Goal: Task Accomplishment & Management: Use online tool/utility

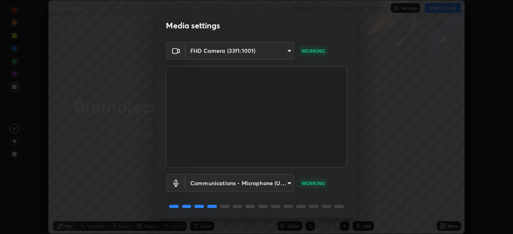
scroll to position [28, 0]
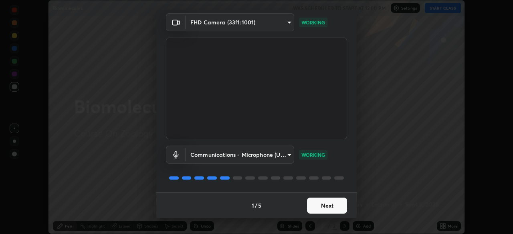
click at [327, 205] on button "Next" at bounding box center [327, 206] width 40 height 16
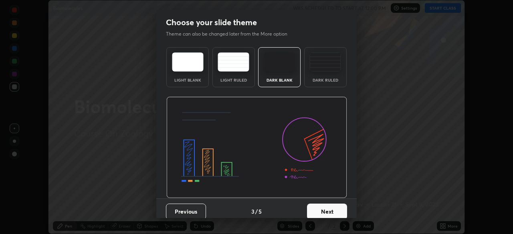
click at [340, 207] on button "Next" at bounding box center [327, 212] width 40 height 16
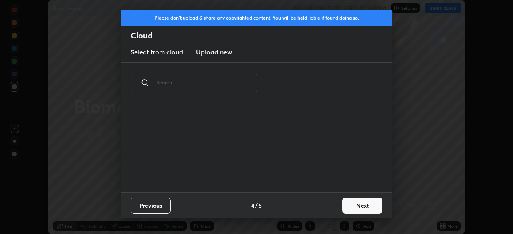
click at [362, 208] on button "Next" at bounding box center [362, 206] width 40 height 16
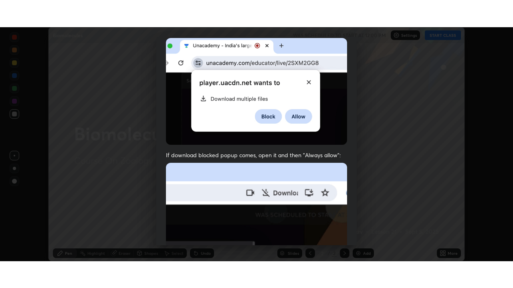
scroll to position [192, 0]
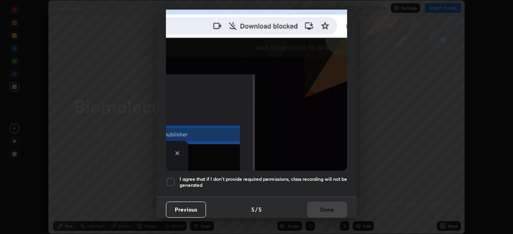
click at [173, 177] on div at bounding box center [171, 182] width 10 height 10
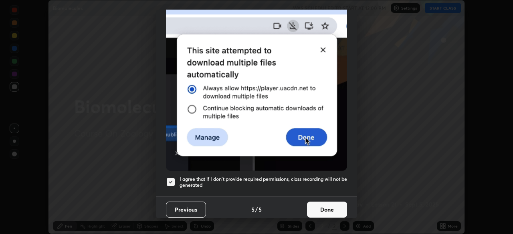
click at [326, 202] on button "Done" at bounding box center [327, 210] width 40 height 16
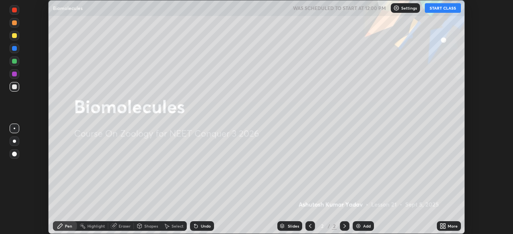
click at [361, 223] on div "Add" at bounding box center [362, 226] width 21 height 10
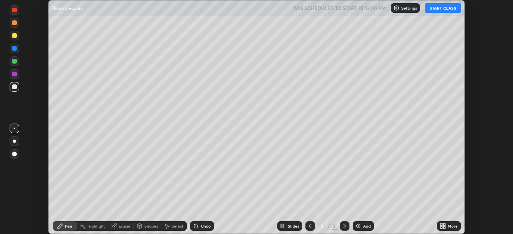
click at [443, 226] on icon at bounding box center [442, 226] width 6 height 6
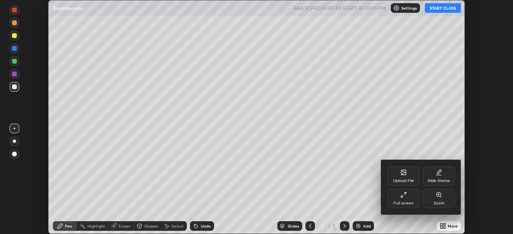
click at [402, 197] on icon at bounding box center [402, 197] width 2 height 2
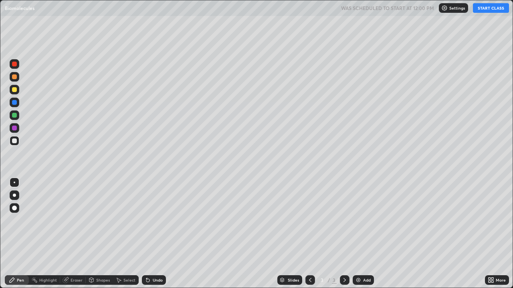
scroll to position [288, 513]
click at [487, 9] on button "START CLASS" at bounding box center [490, 8] width 36 height 10
click at [11, 207] on div at bounding box center [15, 208] width 10 height 10
click at [14, 90] on div at bounding box center [14, 89] width 5 height 5
click at [21, 234] on div "Pen" at bounding box center [20, 280] width 7 height 4
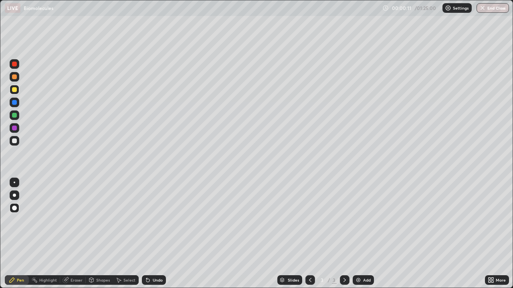
click at [96, 234] on div "Shapes" at bounding box center [103, 280] width 14 height 4
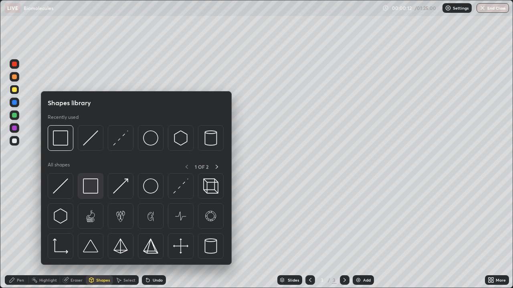
click at [88, 187] on img at bounding box center [90, 186] width 15 height 15
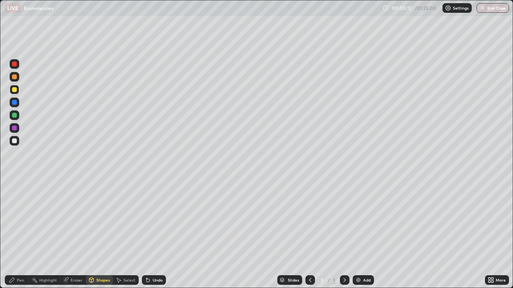
click at [16, 130] on div at bounding box center [15, 128] width 10 height 10
click at [16, 142] on div at bounding box center [14, 141] width 5 height 5
click at [20, 234] on div "Pen" at bounding box center [20, 280] width 7 height 4
click at [14, 92] on div at bounding box center [14, 89] width 5 height 5
click at [13, 141] on div at bounding box center [14, 141] width 5 height 5
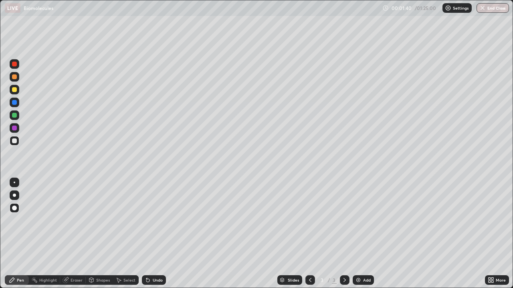
click at [23, 234] on div "Pen" at bounding box center [20, 280] width 7 height 4
click at [150, 234] on div "Undo" at bounding box center [154, 280] width 24 height 10
click at [155, 234] on div "Undo" at bounding box center [158, 280] width 10 height 4
click at [16, 141] on div at bounding box center [14, 141] width 5 height 5
click at [14, 129] on div at bounding box center [14, 128] width 5 height 5
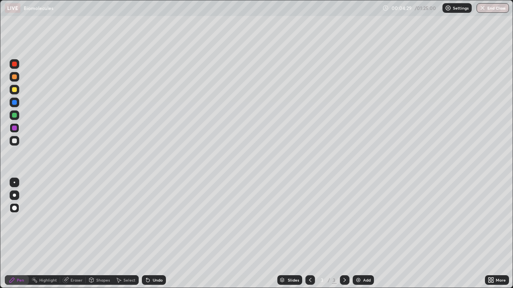
click at [163, 234] on div "Undo" at bounding box center [154, 280] width 24 height 10
click at [161, 234] on div "Undo" at bounding box center [158, 280] width 10 height 4
click at [165, 234] on div "Undo" at bounding box center [154, 280] width 24 height 10
click at [164, 234] on div "Undo" at bounding box center [154, 280] width 24 height 10
click at [162, 234] on div "Undo" at bounding box center [154, 280] width 24 height 10
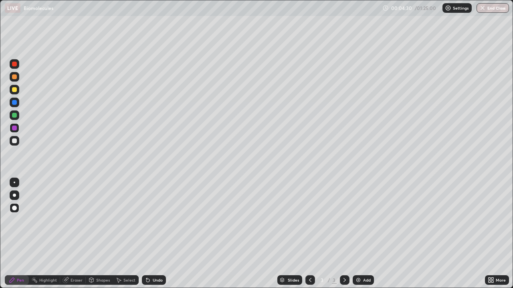
click at [161, 234] on div "Undo" at bounding box center [158, 280] width 10 height 4
click at [160, 234] on div "Undo" at bounding box center [154, 280] width 24 height 10
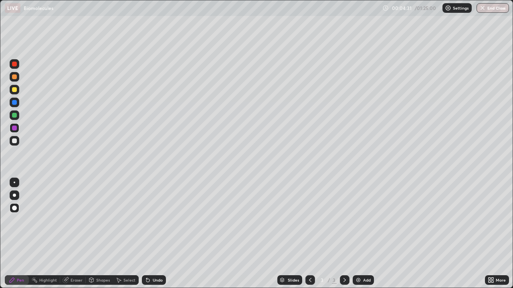
click at [160, 234] on div "Undo" at bounding box center [154, 280] width 24 height 10
click at [161, 234] on div "Undo" at bounding box center [158, 280] width 10 height 4
click at [162, 234] on div "Undo" at bounding box center [154, 280] width 24 height 10
click at [15, 90] on div at bounding box center [14, 89] width 5 height 5
click at [363, 234] on div "Add" at bounding box center [367, 280] width 8 height 4
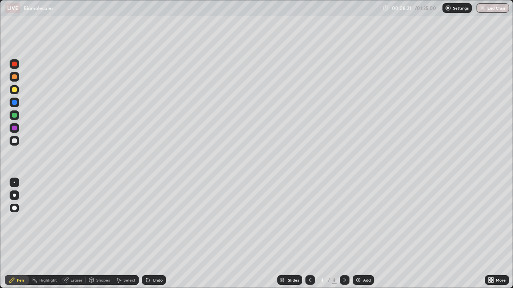
click at [14, 78] on div at bounding box center [14, 76] width 5 height 5
click at [18, 234] on div "Pen" at bounding box center [20, 280] width 7 height 4
click at [14, 90] on div at bounding box center [14, 89] width 5 height 5
click at [14, 128] on div at bounding box center [14, 128] width 5 height 5
click at [102, 234] on div "Shapes" at bounding box center [103, 280] width 14 height 4
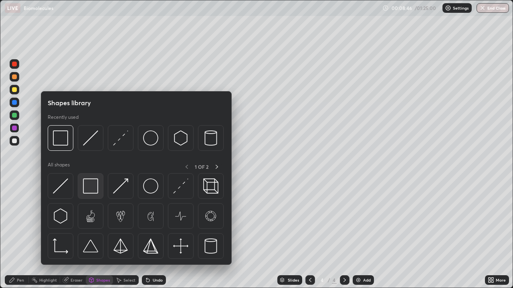
click at [90, 184] on img at bounding box center [90, 186] width 15 height 15
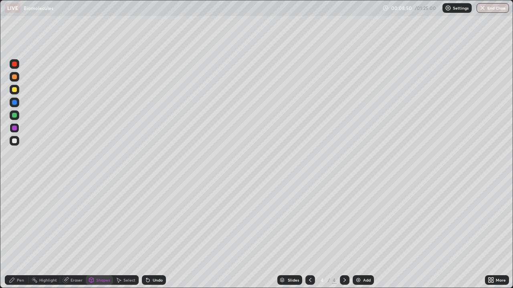
click at [23, 234] on div "Pen" at bounding box center [20, 280] width 7 height 4
click at [14, 142] on div at bounding box center [14, 141] width 5 height 5
click at [15, 115] on div at bounding box center [14, 115] width 5 height 5
click at [14, 116] on div at bounding box center [14, 115] width 5 height 5
click at [15, 128] on div at bounding box center [14, 128] width 5 height 5
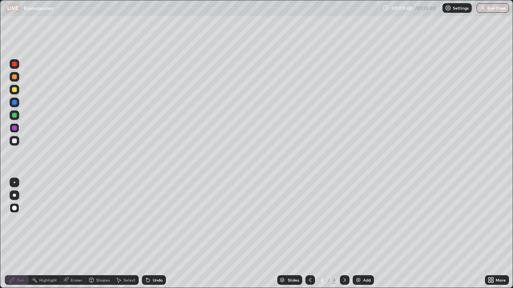
click at [16, 141] on div at bounding box center [14, 141] width 5 height 5
click at [13, 143] on div at bounding box center [14, 141] width 5 height 5
click at [16, 92] on div at bounding box center [15, 90] width 10 height 10
click at [14, 103] on div at bounding box center [14, 102] width 5 height 5
click at [14, 114] on div at bounding box center [14, 115] width 5 height 5
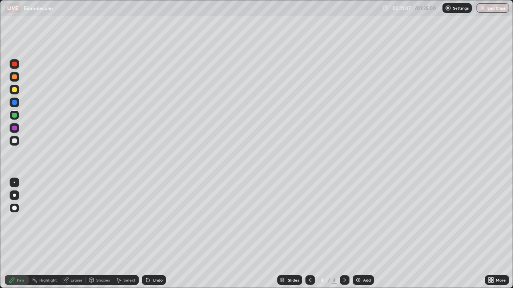
click at [16, 130] on div at bounding box center [14, 128] width 5 height 5
click at [14, 139] on div at bounding box center [14, 141] width 5 height 5
click at [11, 90] on div at bounding box center [15, 90] width 10 height 10
click at [14, 195] on div at bounding box center [14, 195] width 3 height 3
click at [100, 234] on div "Shapes" at bounding box center [103, 280] width 14 height 4
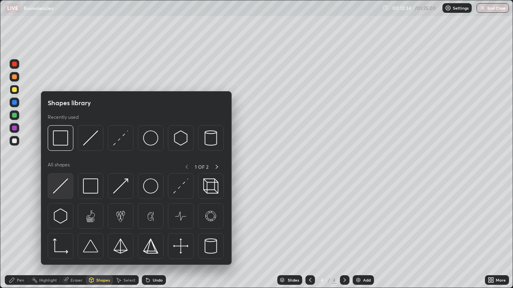
click at [66, 190] on img at bounding box center [60, 186] width 15 height 15
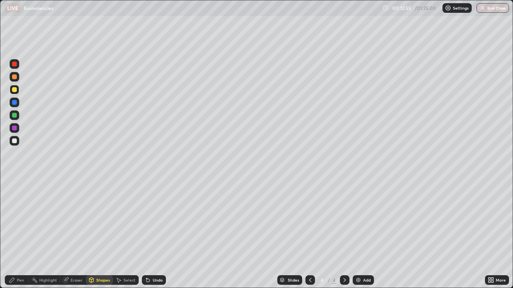
click at [14, 142] on div at bounding box center [14, 141] width 5 height 5
click at [20, 234] on div "Pen" at bounding box center [20, 280] width 7 height 4
click at [16, 141] on div at bounding box center [14, 141] width 5 height 5
click at [16, 88] on div at bounding box center [14, 89] width 5 height 5
click at [13, 207] on div at bounding box center [14, 208] width 5 height 5
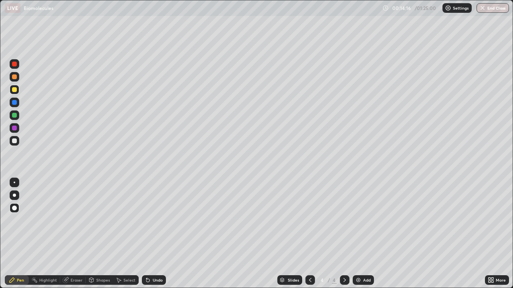
click at [16, 139] on div at bounding box center [14, 141] width 5 height 5
click at [161, 234] on div "Undo" at bounding box center [158, 280] width 10 height 4
click at [12, 90] on div at bounding box center [14, 89] width 5 height 5
click at [99, 234] on div "Shapes" at bounding box center [103, 280] width 14 height 4
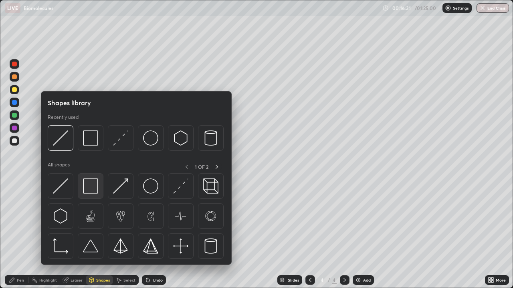
click at [92, 188] on img at bounding box center [90, 186] width 15 height 15
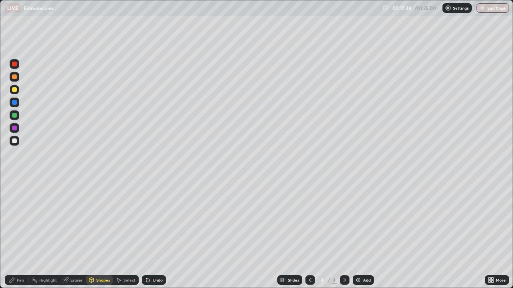
click at [360, 234] on div "Add" at bounding box center [362, 280] width 21 height 10
click at [14, 77] on div at bounding box center [14, 76] width 5 height 5
click at [22, 234] on div "Pen" at bounding box center [20, 280] width 7 height 4
click at [102, 234] on div "Shapes" at bounding box center [103, 280] width 14 height 4
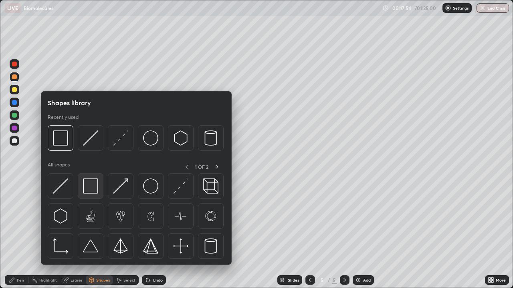
click at [91, 183] on img at bounding box center [90, 186] width 15 height 15
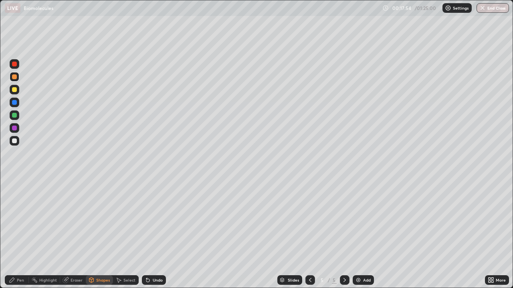
click at [14, 142] on div at bounding box center [14, 141] width 5 height 5
click at [23, 234] on div "Pen" at bounding box center [20, 280] width 7 height 4
click at [16, 141] on div at bounding box center [14, 141] width 5 height 5
click at [146, 234] on icon at bounding box center [147, 280] width 3 height 3
click at [99, 234] on div "Shapes" at bounding box center [103, 280] width 14 height 4
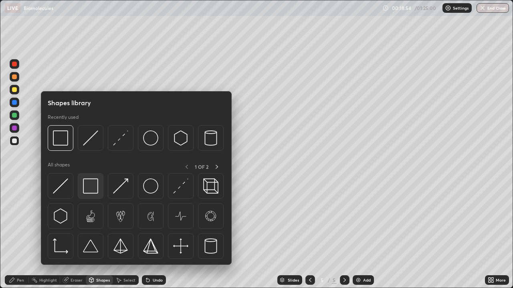
click at [90, 186] on img at bounding box center [90, 186] width 15 height 15
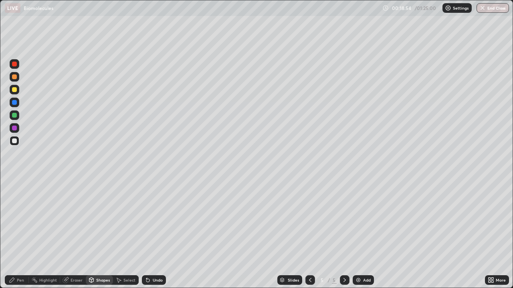
click at [16, 91] on div at bounding box center [14, 89] width 5 height 5
click at [14, 234] on icon at bounding box center [12, 280] width 6 height 6
click at [14, 141] on div at bounding box center [14, 141] width 5 height 5
click at [14, 90] on div at bounding box center [14, 89] width 5 height 5
click at [15, 137] on div at bounding box center [15, 141] width 10 height 10
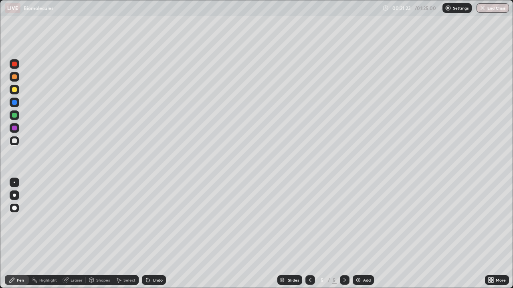
click at [99, 234] on div "Shapes" at bounding box center [99, 280] width 27 height 10
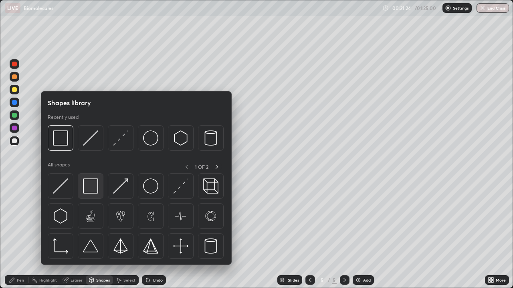
click at [94, 185] on img at bounding box center [90, 186] width 15 height 15
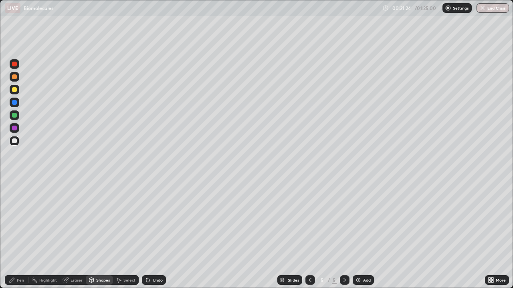
click at [15, 89] on div at bounding box center [14, 89] width 5 height 5
click at [19, 234] on div "Pen" at bounding box center [20, 280] width 7 height 4
click at [16, 144] on div at bounding box center [15, 141] width 10 height 10
click at [164, 234] on div "Undo" at bounding box center [154, 280] width 24 height 10
click at [160, 234] on div "Undo" at bounding box center [158, 280] width 10 height 4
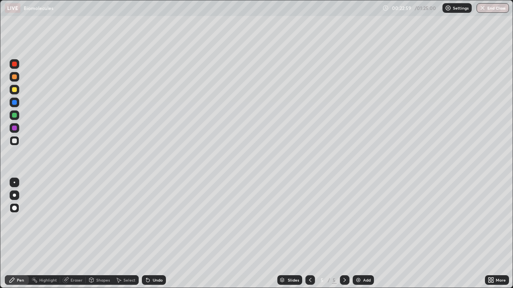
click at [14, 129] on div at bounding box center [14, 128] width 5 height 5
click at [99, 234] on div "Shapes" at bounding box center [103, 280] width 14 height 4
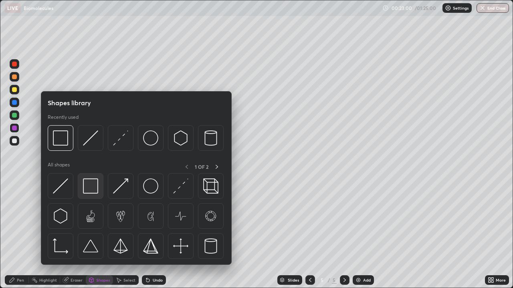
click at [89, 187] on img at bounding box center [90, 186] width 15 height 15
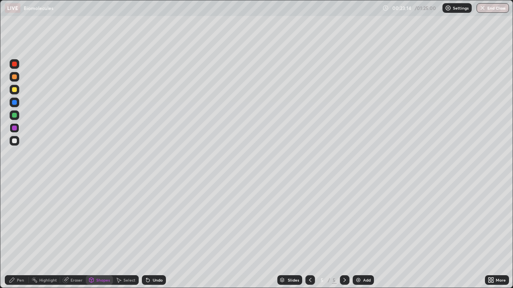
click at [15, 141] on div at bounding box center [14, 141] width 5 height 5
click at [20, 234] on div "Pen" at bounding box center [20, 280] width 7 height 4
click at [15, 90] on div at bounding box center [14, 89] width 5 height 5
click at [13, 103] on div at bounding box center [14, 102] width 5 height 5
click at [311, 234] on div at bounding box center [310, 280] width 10 height 10
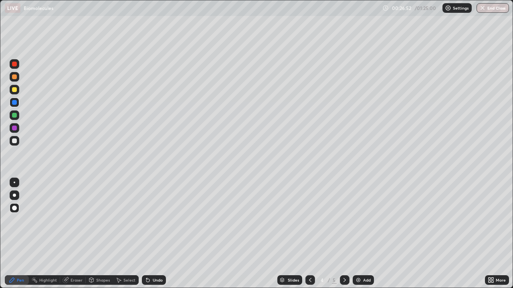
click at [308, 234] on icon at bounding box center [310, 280] width 6 height 6
click at [343, 234] on icon at bounding box center [344, 280] width 6 height 6
click at [342, 234] on icon at bounding box center [344, 280] width 6 height 6
click at [344, 234] on icon at bounding box center [344, 280] width 6 height 6
click at [363, 234] on div "Add" at bounding box center [367, 280] width 8 height 4
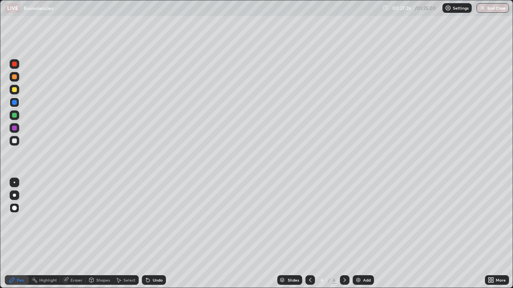
click at [14, 90] on div at bounding box center [14, 89] width 5 height 5
click at [15, 75] on div at bounding box center [14, 76] width 5 height 5
click at [16, 144] on div at bounding box center [15, 141] width 10 height 10
click at [15, 208] on div at bounding box center [14, 208] width 5 height 5
click at [147, 234] on icon at bounding box center [147, 280] width 3 height 3
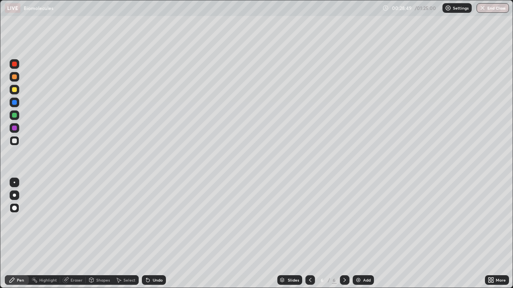
click at [15, 90] on div at bounding box center [14, 89] width 5 height 5
click at [12, 207] on div at bounding box center [15, 208] width 10 height 10
click at [14, 103] on div at bounding box center [14, 102] width 5 height 5
click at [103, 234] on div "Shapes" at bounding box center [103, 280] width 14 height 4
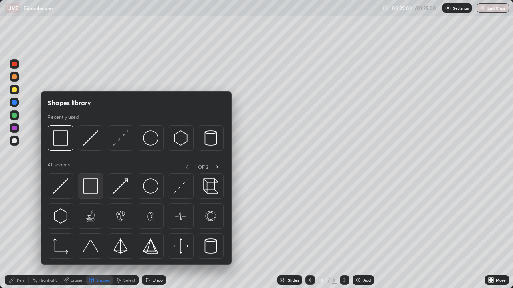
click at [92, 184] on img at bounding box center [90, 186] width 15 height 15
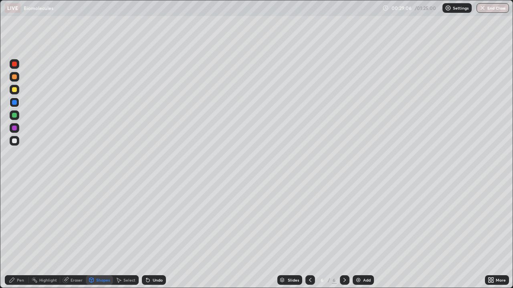
click at [20, 234] on div "Pen" at bounding box center [20, 280] width 7 height 4
click at [16, 142] on div at bounding box center [14, 141] width 5 height 5
click at [16, 116] on div at bounding box center [14, 115] width 5 height 5
click at [101, 234] on div "Shapes" at bounding box center [99, 280] width 27 height 10
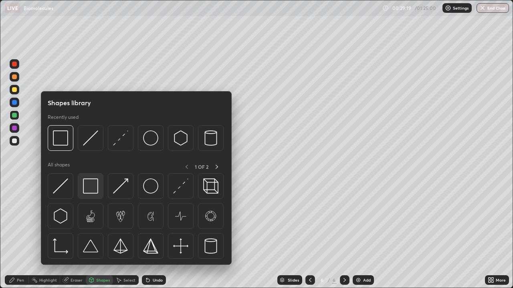
click at [94, 187] on img at bounding box center [90, 186] width 15 height 15
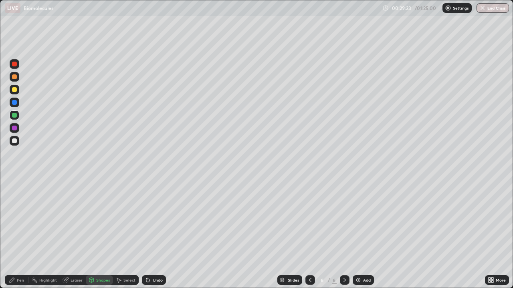
click at [23, 234] on div "Pen" at bounding box center [20, 280] width 7 height 4
click at [14, 142] on div at bounding box center [14, 141] width 5 height 5
click at [14, 143] on div at bounding box center [14, 141] width 5 height 5
click at [15, 90] on div at bounding box center [14, 89] width 5 height 5
click at [15, 141] on div at bounding box center [14, 141] width 5 height 5
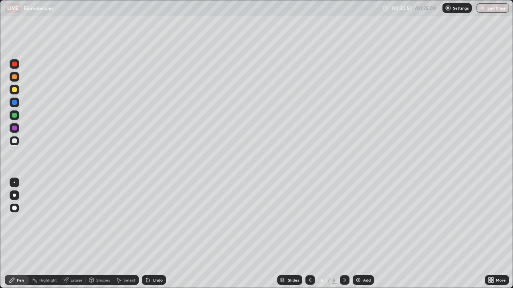
click at [160, 234] on div "Undo" at bounding box center [154, 280] width 24 height 10
click at [159, 234] on div "Undo" at bounding box center [154, 280] width 24 height 10
click at [159, 234] on div "Undo" at bounding box center [158, 280] width 10 height 4
click at [154, 234] on div "Undo" at bounding box center [158, 280] width 10 height 4
click at [153, 234] on div "Undo" at bounding box center [158, 280] width 10 height 4
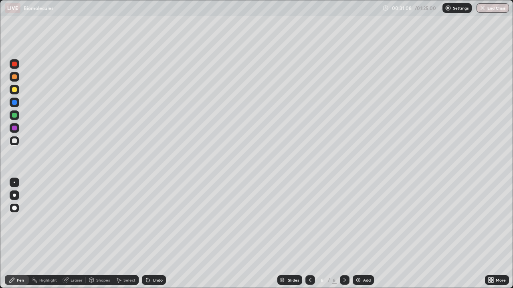
click at [16, 90] on div at bounding box center [14, 89] width 5 height 5
click at [16, 130] on div at bounding box center [14, 128] width 5 height 5
click at [99, 234] on div "Shapes" at bounding box center [103, 280] width 14 height 4
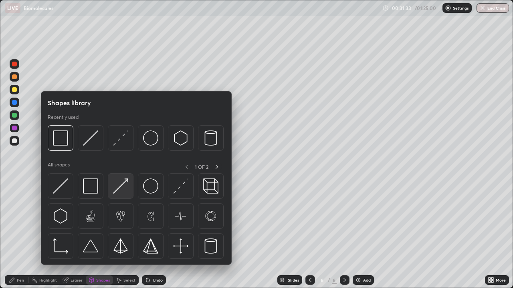
click at [123, 187] on img at bounding box center [120, 186] width 15 height 15
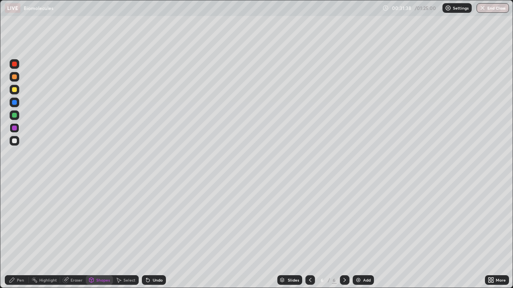
click at [17, 234] on div "Pen" at bounding box center [17, 280] width 24 height 10
click at [14, 141] on div at bounding box center [14, 141] width 5 height 5
click at [15, 90] on div at bounding box center [14, 89] width 5 height 5
click at [17, 141] on div at bounding box center [15, 141] width 10 height 10
click at [164, 234] on div "Undo" at bounding box center [154, 280] width 24 height 10
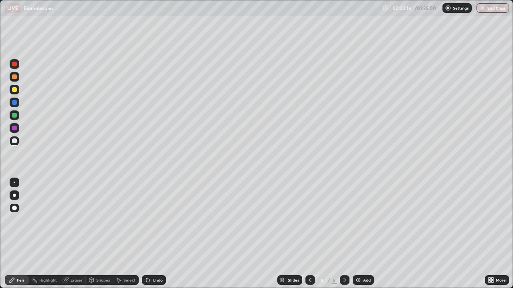
click at [164, 234] on div "Undo" at bounding box center [154, 280] width 24 height 10
click at [159, 234] on div "Undo" at bounding box center [158, 280] width 10 height 4
click at [14, 103] on div at bounding box center [14, 102] width 5 height 5
click at [14, 88] on div at bounding box center [14, 89] width 5 height 5
click at [161, 234] on div "Undo" at bounding box center [158, 280] width 10 height 4
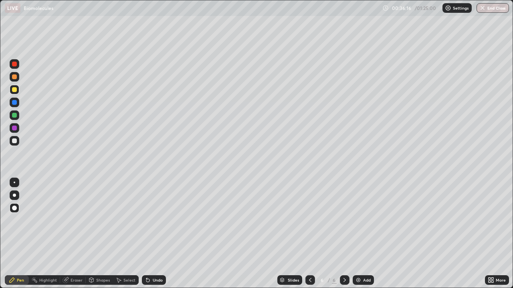
click at [361, 234] on div "Add" at bounding box center [362, 280] width 21 height 10
click at [14, 90] on div at bounding box center [14, 89] width 5 height 5
click at [102, 234] on div "Shapes" at bounding box center [103, 280] width 14 height 4
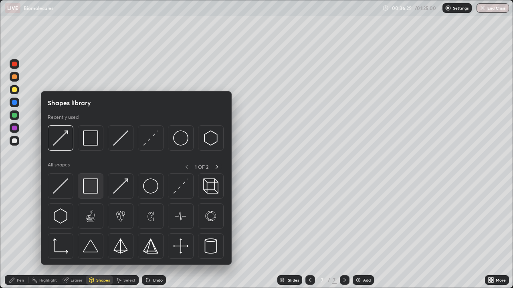
click at [92, 187] on img at bounding box center [90, 186] width 15 height 15
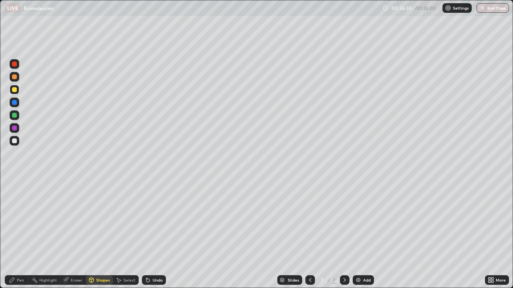
click at [15, 128] on div at bounding box center [14, 128] width 5 height 5
click at [19, 234] on div "Pen" at bounding box center [20, 280] width 7 height 4
click at [14, 143] on div at bounding box center [14, 141] width 5 height 5
click at [94, 234] on div "Shapes" at bounding box center [99, 280] width 27 height 10
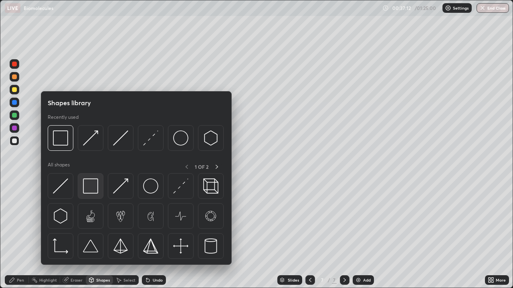
click at [92, 189] on img at bounding box center [90, 186] width 15 height 15
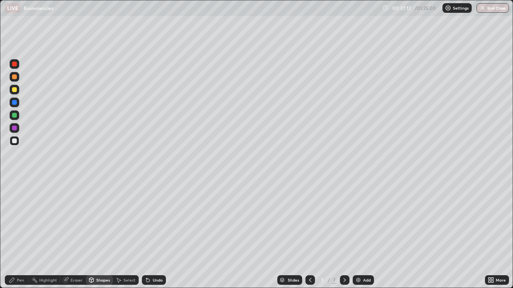
click at [13, 117] on div at bounding box center [14, 115] width 5 height 5
click at [15, 91] on div at bounding box center [14, 89] width 5 height 5
click at [24, 234] on div "Pen" at bounding box center [17, 280] width 24 height 10
click at [16, 141] on div at bounding box center [14, 141] width 5 height 5
click at [153, 234] on div "Undo" at bounding box center [158, 280] width 10 height 4
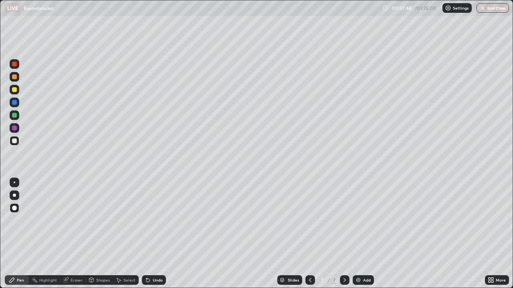
click at [155, 234] on div "Undo" at bounding box center [158, 280] width 10 height 4
click at [156, 234] on div "Undo" at bounding box center [158, 280] width 10 height 4
click at [91, 234] on icon at bounding box center [91, 281] width 0 height 3
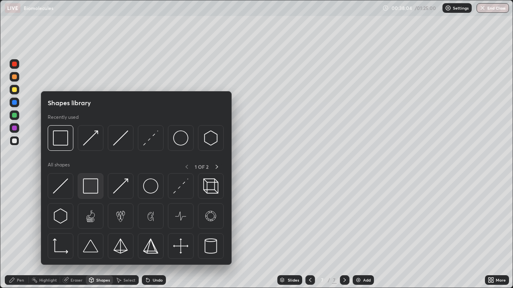
click at [89, 186] on img at bounding box center [90, 186] width 15 height 15
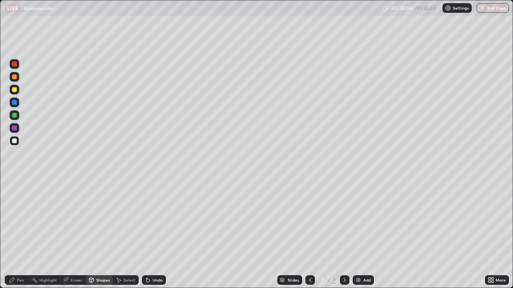
click at [15, 117] on div at bounding box center [14, 115] width 5 height 5
click at [23, 234] on div "Pen" at bounding box center [20, 280] width 7 height 4
click at [13, 141] on div at bounding box center [14, 141] width 5 height 5
click at [15, 78] on div at bounding box center [14, 76] width 5 height 5
click at [14, 140] on div at bounding box center [14, 141] width 5 height 5
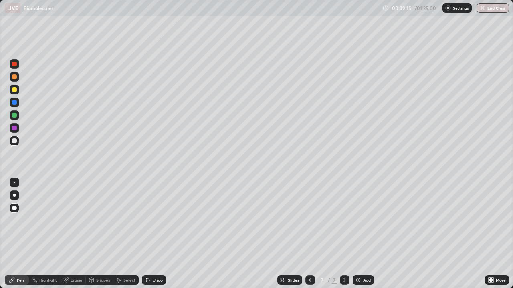
click at [19, 234] on div "Pen" at bounding box center [17, 280] width 24 height 10
click at [15, 90] on div at bounding box center [14, 89] width 5 height 5
click at [146, 234] on icon at bounding box center [146, 278] width 1 height 1
click at [101, 234] on div "Shapes" at bounding box center [103, 280] width 14 height 4
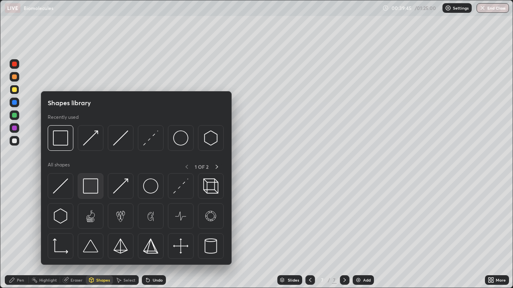
click at [94, 187] on img at bounding box center [90, 186] width 15 height 15
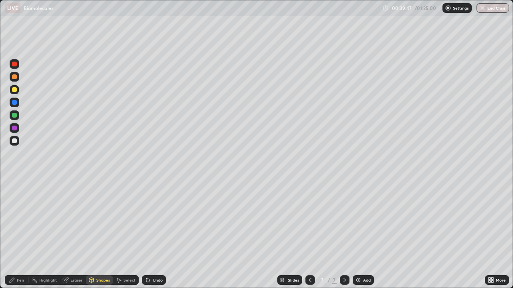
click at [14, 129] on div at bounding box center [14, 128] width 5 height 5
click at [17, 234] on div "Pen" at bounding box center [20, 280] width 7 height 4
click at [15, 141] on div at bounding box center [14, 141] width 5 height 5
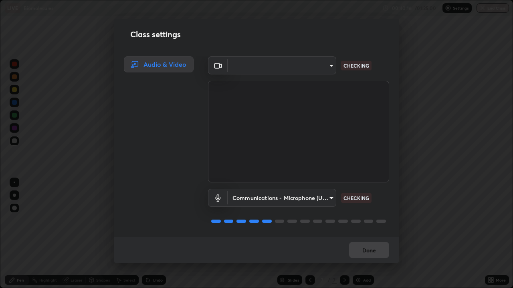
click at [204, 73] on div "​ e52da60b35a07d69b0709e81cd0c4f3e6ae83c3e6d2a150657f48013f2d21ef7 CHECKING Com…" at bounding box center [298, 146] width 200 height 181
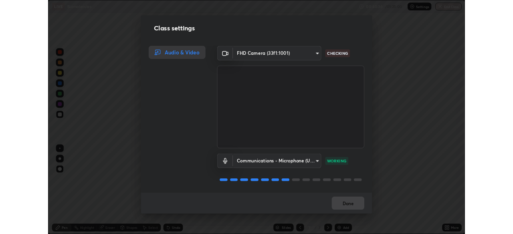
scroll to position [1, 0]
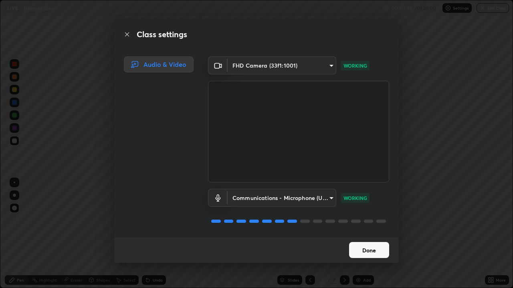
click at [365, 234] on button "Done" at bounding box center [369, 250] width 40 height 16
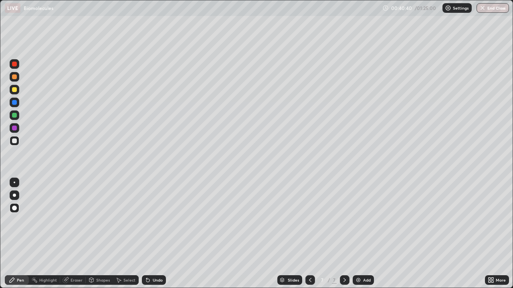
click at [492, 234] on icon at bounding box center [492, 279] width 2 height 2
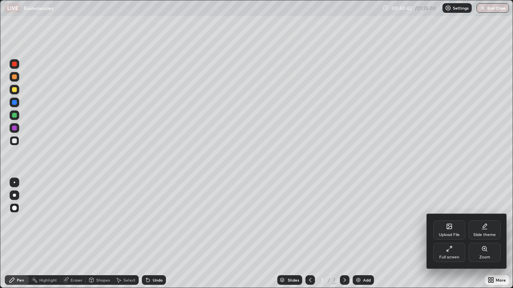
click at [450, 234] on div "Full screen" at bounding box center [449, 252] width 32 height 19
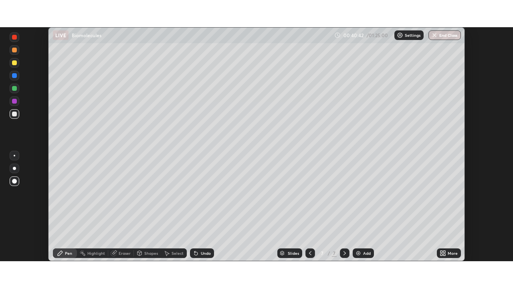
scroll to position [39806, 39528]
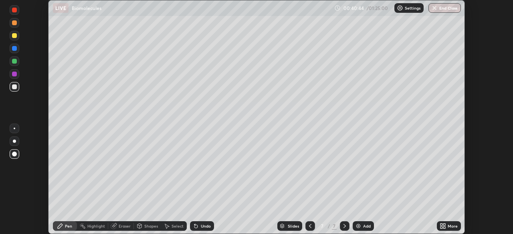
click at [443, 225] on icon at bounding box center [444, 225] width 2 height 2
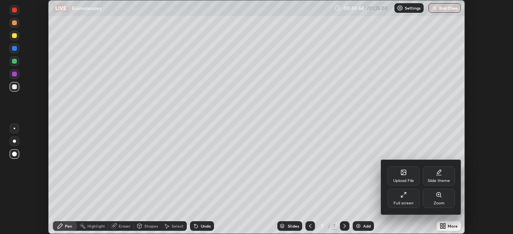
click at [409, 200] on div "Full screen" at bounding box center [403, 198] width 32 height 19
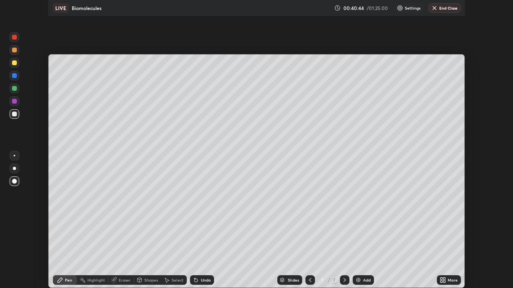
scroll to position [288, 513]
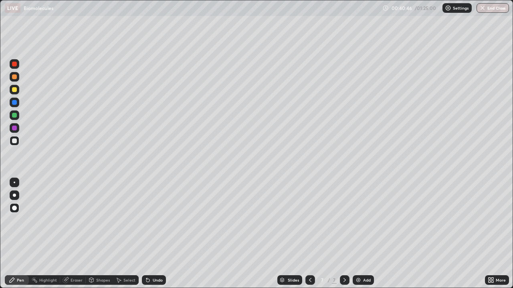
click at [449, 11] on div "Settings" at bounding box center [456, 8] width 29 height 10
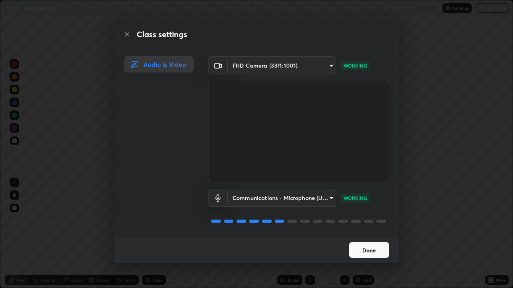
click at [373, 234] on button "Done" at bounding box center [369, 250] width 40 height 16
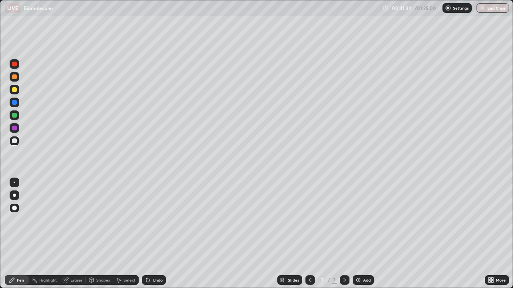
click at [16, 93] on div at bounding box center [15, 90] width 10 height 10
click at [15, 76] on div at bounding box center [14, 76] width 5 height 5
click at [16, 126] on div at bounding box center [15, 128] width 10 height 10
click at [365, 234] on div "Add" at bounding box center [367, 280] width 8 height 4
click at [14, 90] on div at bounding box center [14, 89] width 5 height 5
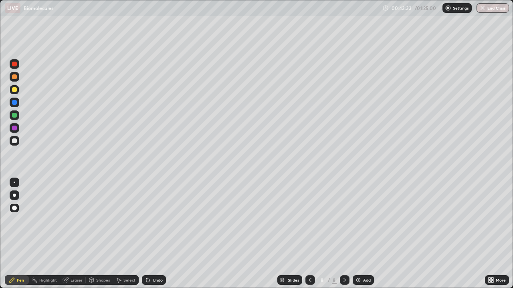
click at [149, 234] on icon at bounding box center [148, 280] width 6 height 6
click at [147, 234] on icon at bounding box center [147, 280] width 3 height 3
click at [149, 234] on icon at bounding box center [148, 280] width 6 height 6
click at [150, 234] on div "Undo" at bounding box center [154, 280] width 24 height 10
click at [152, 234] on div "Undo" at bounding box center [154, 280] width 24 height 10
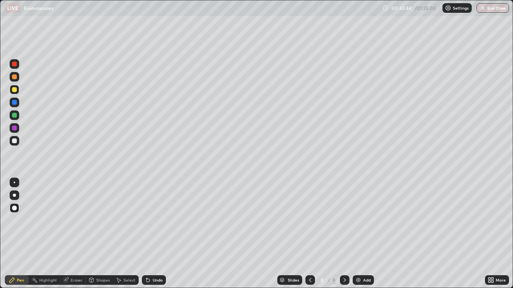
click at [153, 234] on div "Undo" at bounding box center [154, 280] width 24 height 10
click at [154, 234] on div "Undo" at bounding box center [154, 280] width 24 height 10
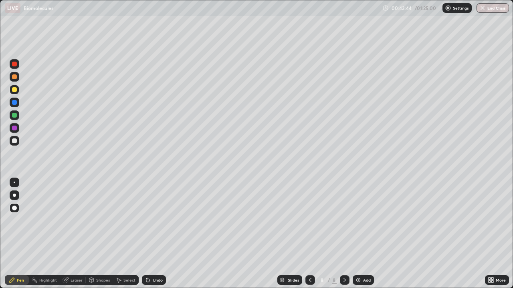
click at [147, 234] on icon at bounding box center [147, 280] width 3 height 3
click at [146, 234] on icon at bounding box center [146, 278] width 1 height 1
click at [14, 129] on div at bounding box center [14, 128] width 5 height 5
click at [15, 142] on div at bounding box center [14, 141] width 5 height 5
click at [20, 234] on div "Pen" at bounding box center [17, 280] width 24 height 10
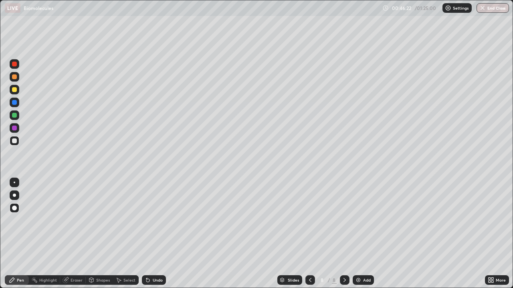
click at [101, 234] on div "Shapes" at bounding box center [103, 280] width 14 height 4
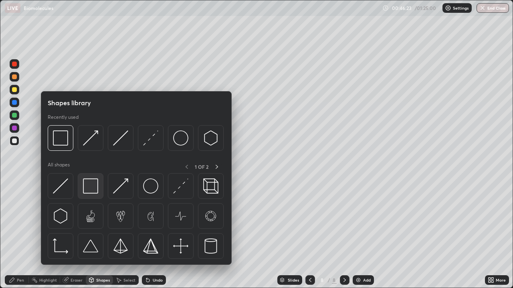
click at [90, 187] on img at bounding box center [90, 186] width 15 height 15
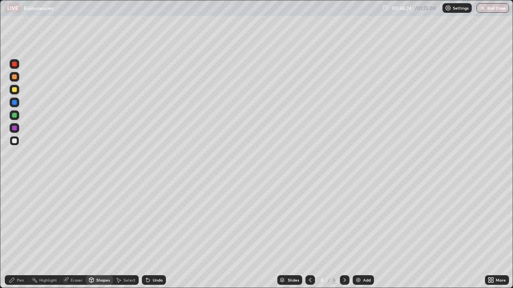
click at [16, 105] on div at bounding box center [15, 103] width 10 height 10
click at [20, 234] on div "Pen" at bounding box center [20, 280] width 7 height 4
click at [14, 112] on div at bounding box center [15, 116] width 10 height 10
click at [15, 143] on div at bounding box center [14, 141] width 5 height 5
click at [14, 80] on div at bounding box center [15, 77] width 10 height 10
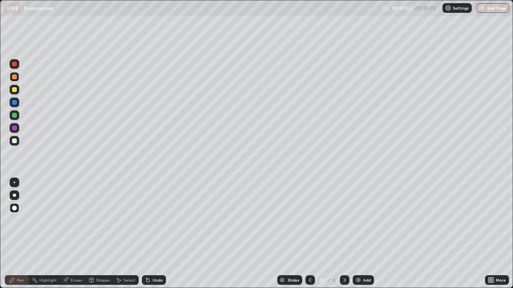
click at [12, 140] on div at bounding box center [14, 141] width 5 height 5
click at [12, 128] on div at bounding box center [14, 128] width 5 height 5
click at [14, 77] on div at bounding box center [14, 76] width 5 height 5
click at [14, 90] on div at bounding box center [14, 89] width 5 height 5
click at [14, 115] on div at bounding box center [14, 115] width 5 height 5
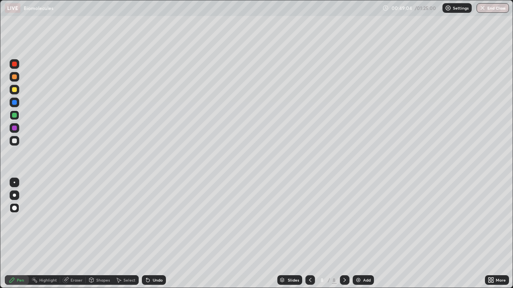
click at [15, 141] on div at bounding box center [14, 141] width 5 height 5
click at [161, 234] on div "Undo" at bounding box center [158, 280] width 10 height 4
click at [13, 91] on div at bounding box center [14, 89] width 5 height 5
click at [15, 66] on div at bounding box center [14, 64] width 5 height 5
click at [357, 234] on img at bounding box center [358, 280] width 6 height 6
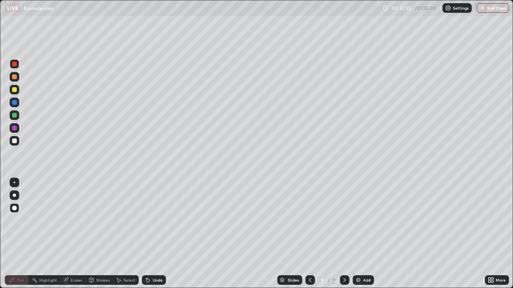
click at [361, 234] on div "Add" at bounding box center [362, 280] width 21 height 10
click at [308, 234] on icon at bounding box center [309, 280] width 6 height 6
click at [14, 141] on div at bounding box center [14, 141] width 5 height 5
click at [16, 90] on div at bounding box center [14, 89] width 5 height 5
click at [104, 234] on div "Shapes" at bounding box center [103, 280] width 14 height 4
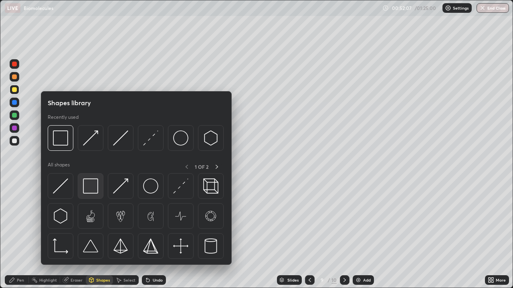
click at [91, 191] on img at bounding box center [90, 186] width 15 height 15
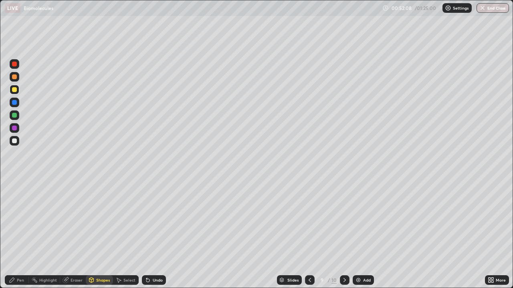
click at [14, 128] on div at bounding box center [14, 128] width 5 height 5
click at [22, 234] on div "Pen" at bounding box center [17, 280] width 24 height 10
click at [14, 140] on div at bounding box center [14, 141] width 5 height 5
click at [16, 141] on div at bounding box center [14, 141] width 5 height 5
click at [14, 90] on div at bounding box center [14, 89] width 5 height 5
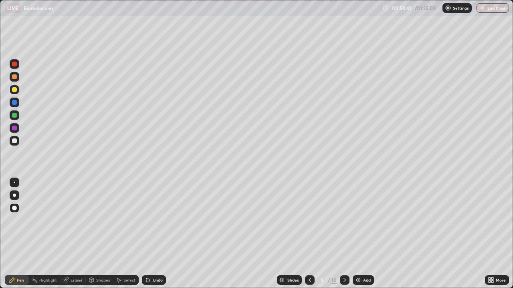
click at [101, 234] on div "Shapes" at bounding box center [103, 280] width 14 height 4
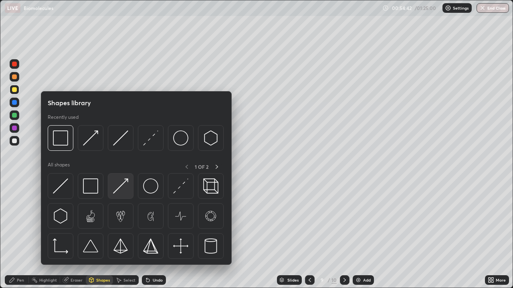
click at [118, 189] on img at bounding box center [120, 186] width 15 height 15
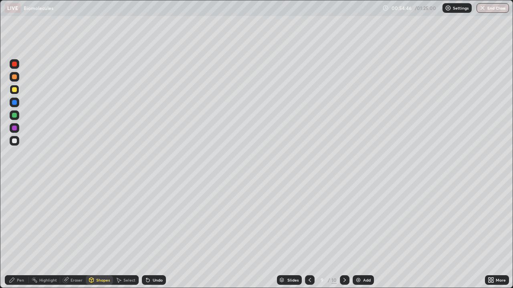
click at [14, 141] on div at bounding box center [14, 141] width 5 height 5
click at [17, 234] on div "Pen" at bounding box center [20, 280] width 7 height 4
click at [96, 234] on div "Shapes" at bounding box center [103, 280] width 14 height 4
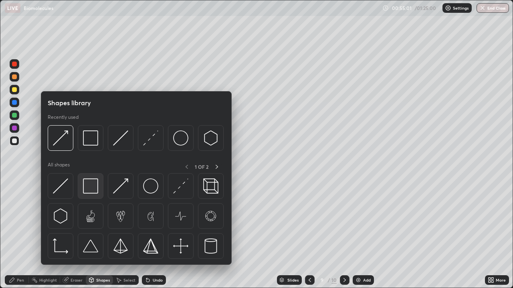
click at [94, 182] on img at bounding box center [90, 186] width 15 height 15
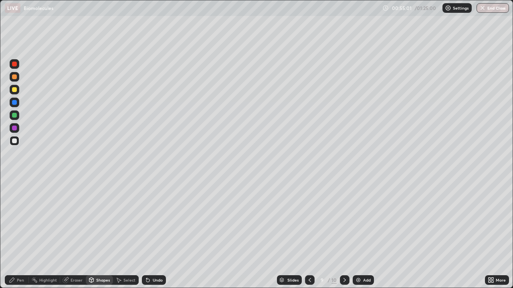
click at [14, 129] on div at bounding box center [14, 128] width 5 height 5
click at [16, 102] on div at bounding box center [14, 102] width 5 height 5
click at [15, 103] on div at bounding box center [14, 102] width 5 height 5
click at [149, 234] on icon at bounding box center [148, 280] width 6 height 6
click at [22, 234] on div "Pen" at bounding box center [20, 280] width 7 height 4
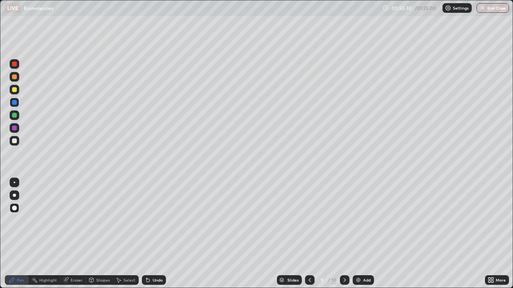
click at [14, 115] on div at bounding box center [14, 115] width 5 height 5
click at [14, 129] on div at bounding box center [14, 128] width 5 height 5
click at [14, 143] on div at bounding box center [14, 141] width 5 height 5
click at [13, 210] on div at bounding box center [14, 208] width 5 height 5
click at [15, 234] on div "Pen" at bounding box center [17, 280] width 24 height 10
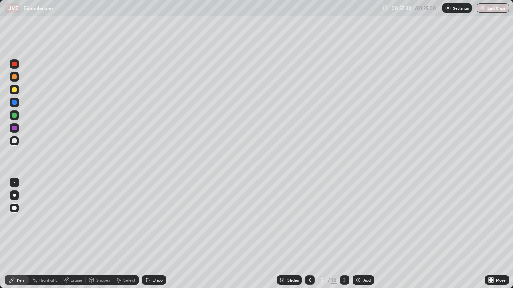
click at [14, 141] on div at bounding box center [14, 141] width 5 height 5
click at [96, 234] on div "Shapes" at bounding box center [103, 280] width 14 height 4
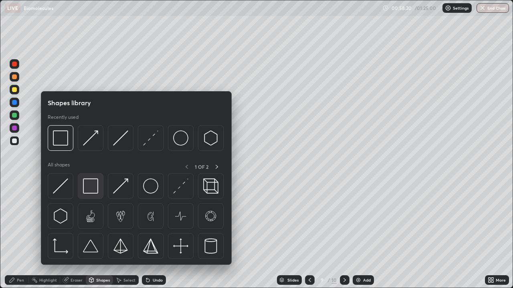
click at [88, 186] on img at bounding box center [90, 186] width 15 height 15
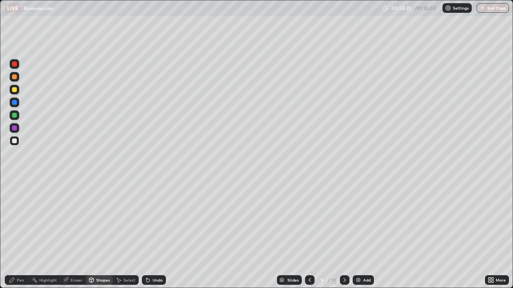
click at [14, 90] on div at bounding box center [14, 89] width 5 height 5
click at [17, 234] on div "Pen" at bounding box center [20, 280] width 7 height 4
click at [14, 101] on div at bounding box center [14, 102] width 5 height 5
click at [14, 90] on div at bounding box center [14, 89] width 5 height 5
click at [344, 234] on icon at bounding box center [344, 280] width 6 height 6
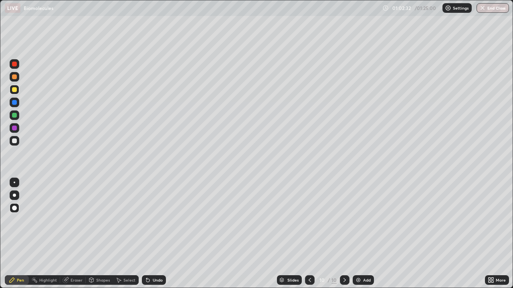
click at [14, 140] on div at bounding box center [14, 141] width 5 height 5
click at [19, 234] on div "Pen" at bounding box center [20, 280] width 7 height 4
click at [101, 234] on div "Shapes" at bounding box center [103, 280] width 14 height 4
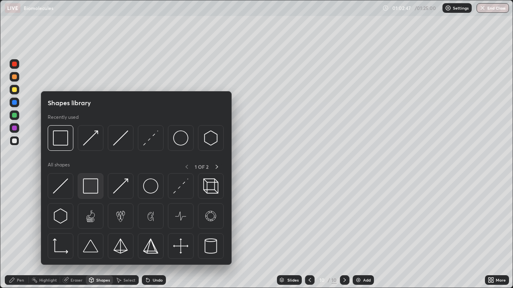
click at [90, 187] on img at bounding box center [90, 186] width 15 height 15
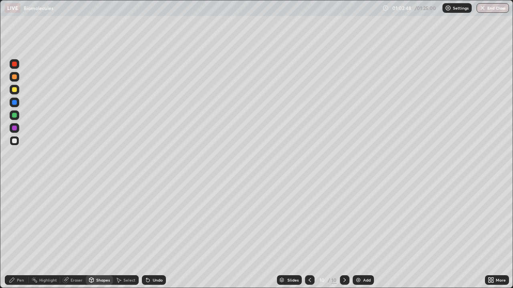
click at [14, 90] on div at bounding box center [14, 89] width 5 height 5
click at [22, 234] on div "Pen" at bounding box center [17, 280] width 24 height 10
click at [16, 141] on div at bounding box center [14, 141] width 5 height 5
click at [15, 141] on div at bounding box center [14, 141] width 5 height 5
click at [153, 234] on div "Undo" at bounding box center [158, 280] width 10 height 4
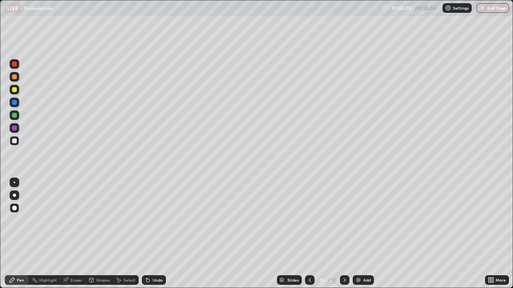
click at [14, 92] on div at bounding box center [14, 89] width 5 height 5
click at [101, 234] on div "Shapes" at bounding box center [99, 280] width 27 height 10
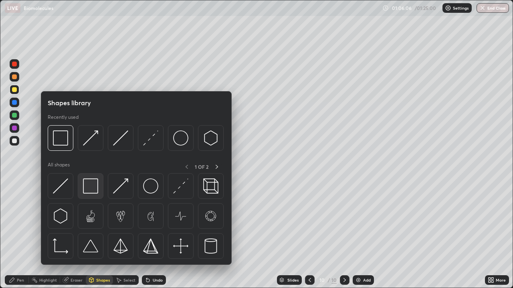
click at [90, 185] on img at bounding box center [90, 186] width 15 height 15
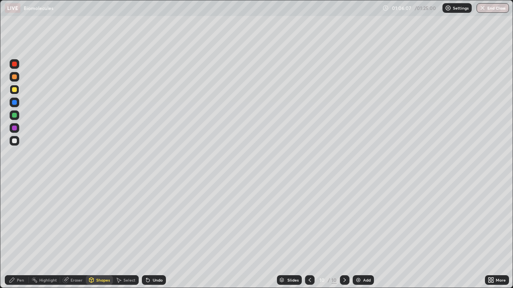
click at [16, 140] on div at bounding box center [14, 141] width 5 height 5
click at [100, 234] on div "Shapes" at bounding box center [99, 280] width 27 height 10
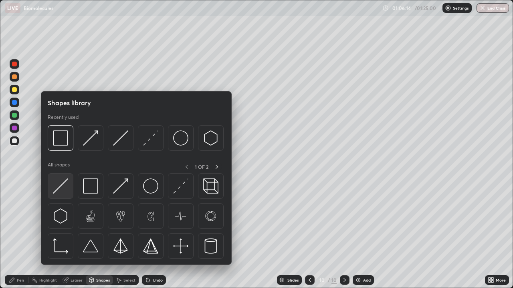
click at [65, 190] on img at bounding box center [60, 186] width 15 height 15
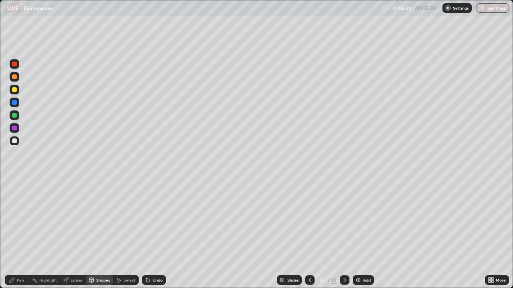
click at [159, 234] on div "Undo" at bounding box center [158, 280] width 10 height 4
click at [14, 88] on div at bounding box center [14, 89] width 5 height 5
click at [17, 234] on div "Pen" at bounding box center [20, 280] width 7 height 4
click at [13, 105] on div at bounding box center [14, 102] width 5 height 5
click at [14, 92] on div at bounding box center [14, 89] width 5 height 5
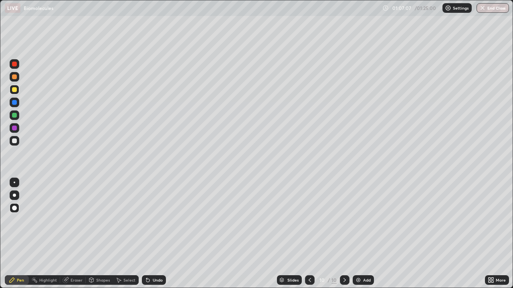
click at [12, 78] on div at bounding box center [14, 76] width 5 height 5
click at [14, 142] on div at bounding box center [14, 141] width 5 height 5
click at [14, 77] on div at bounding box center [14, 76] width 5 height 5
click at [14, 139] on div at bounding box center [14, 141] width 5 height 5
click at [15, 76] on div at bounding box center [14, 76] width 5 height 5
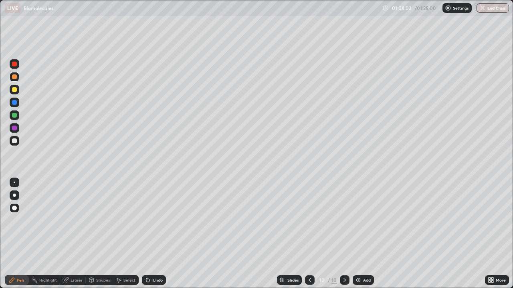
click at [24, 234] on div "Pen" at bounding box center [17, 280] width 24 height 10
click at [14, 141] on div at bounding box center [14, 141] width 5 height 5
click at [12, 76] on div at bounding box center [14, 76] width 5 height 5
click at [14, 143] on div at bounding box center [14, 141] width 5 height 5
click at [15, 77] on div at bounding box center [14, 76] width 5 height 5
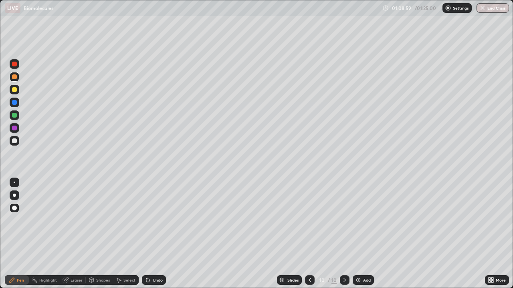
click at [18, 142] on div at bounding box center [15, 141] width 10 height 10
click at [14, 76] on div at bounding box center [14, 76] width 5 height 5
click at [14, 139] on div at bounding box center [14, 141] width 5 height 5
click at [15, 76] on div at bounding box center [14, 76] width 5 height 5
click at [13, 141] on div at bounding box center [14, 141] width 5 height 5
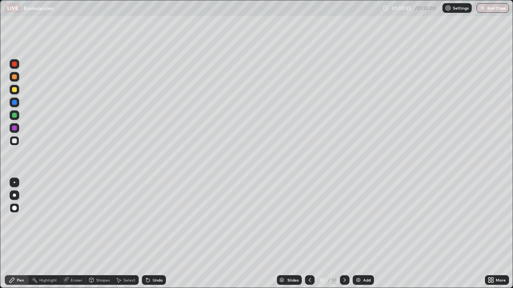
click at [16, 209] on div at bounding box center [14, 208] width 5 height 5
click at [14, 76] on div at bounding box center [14, 76] width 5 height 5
click at [16, 234] on div "Pen" at bounding box center [17, 280] width 24 height 10
click at [14, 141] on div at bounding box center [14, 141] width 5 height 5
click at [14, 78] on div at bounding box center [14, 76] width 5 height 5
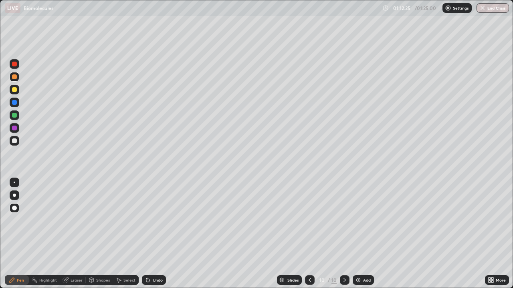
click at [14, 128] on div at bounding box center [14, 128] width 5 height 5
click at [96, 234] on div "Shapes" at bounding box center [103, 280] width 14 height 4
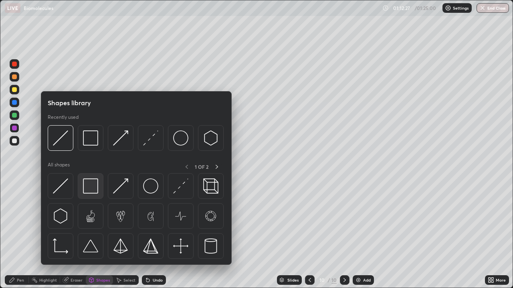
click at [89, 186] on img at bounding box center [90, 186] width 15 height 15
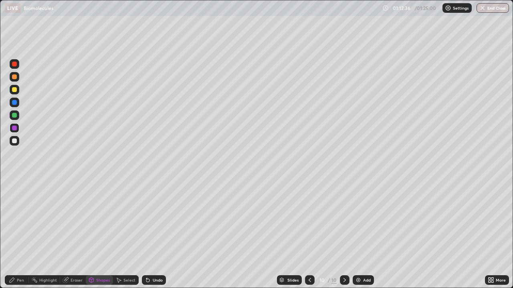
click at [20, 234] on div "Pen" at bounding box center [20, 280] width 7 height 4
click at [491, 10] on button "End Class" at bounding box center [492, 8] width 32 height 10
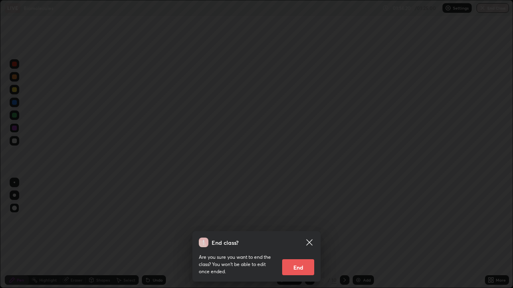
click at [298, 234] on button "End" at bounding box center [298, 267] width 32 height 16
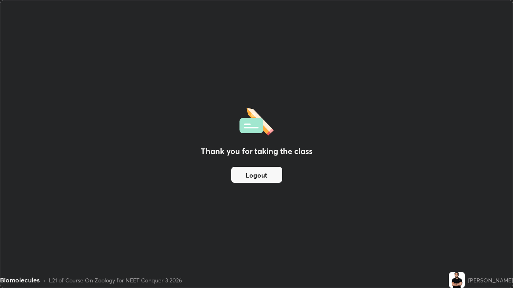
click at [254, 176] on button "Logout" at bounding box center [256, 175] width 51 height 16
